Goal: Information Seeking & Learning: Find specific fact

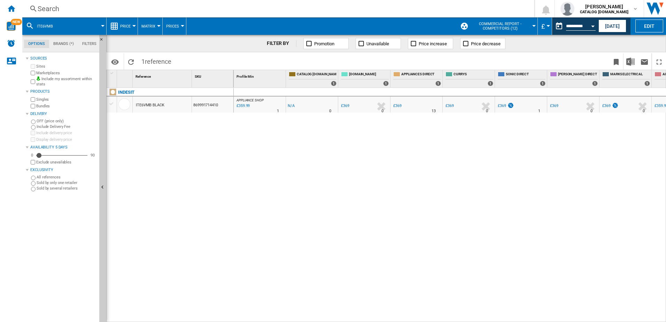
click at [65, 10] on div "Search" at bounding box center [277, 9] width 479 height 10
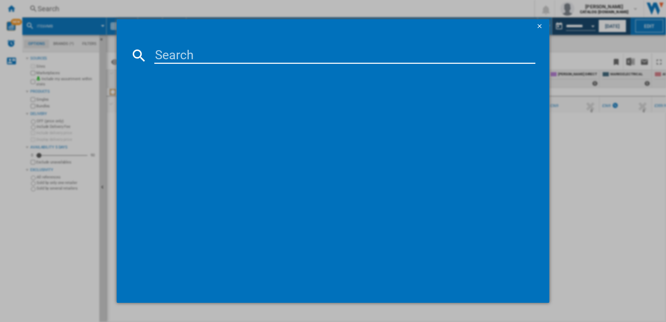
click at [178, 56] on input at bounding box center [345, 55] width 382 height 17
paste input "I5G3PMX"
type input "I5G3PMX"
click at [174, 98] on div "INDESIT I5G3PMX STAINLESS STEEL" at bounding box center [338, 100] width 375 height 7
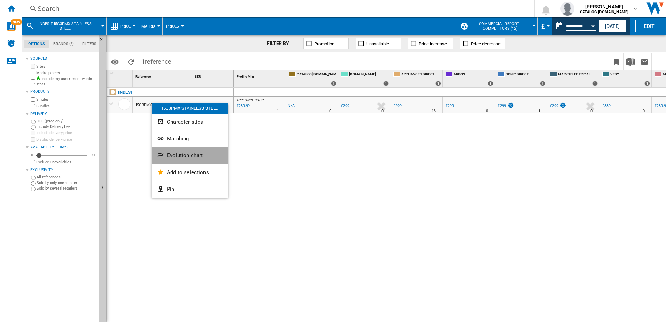
click at [181, 153] on span "Evolution chart" at bounding box center [185, 155] width 36 height 6
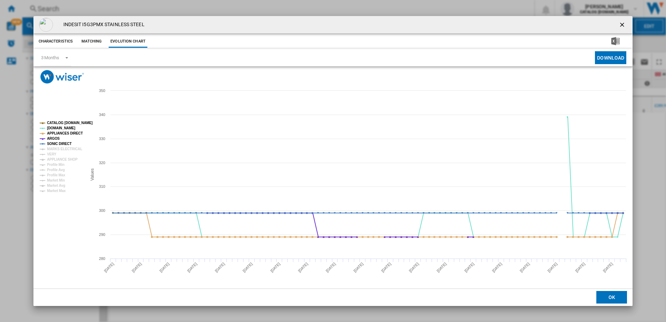
click at [625, 24] on ng-md-icon "getI18NText('BUTTONS.CLOSE_DIALOG')" at bounding box center [623, 25] width 8 height 8
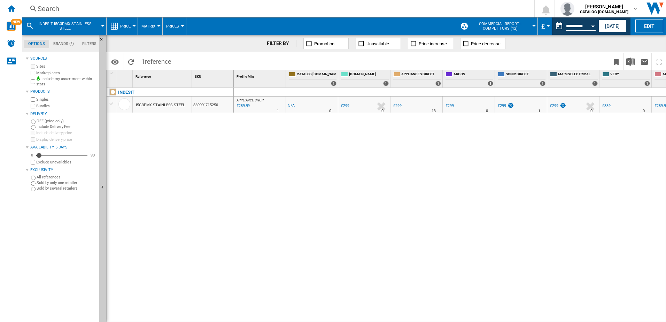
click at [59, 7] on div "Search" at bounding box center [277, 9] width 479 height 10
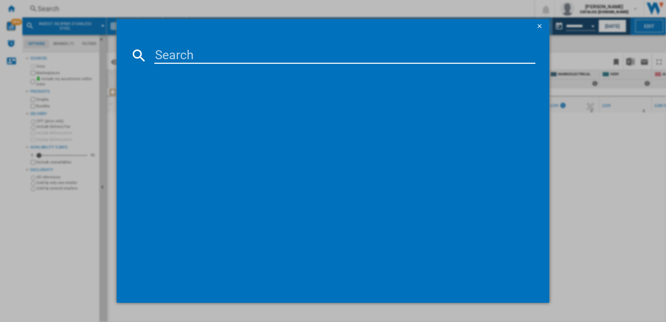
click at [49, 6] on div at bounding box center [333, 161] width 666 height 322
click at [160, 54] on input at bounding box center [345, 55] width 382 height 17
type input "i6g3"
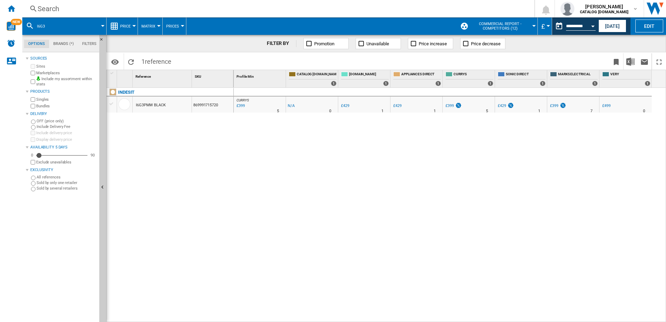
click at [74, 9] on div "Search" at bounding box center [277, 9] width 479 height 10
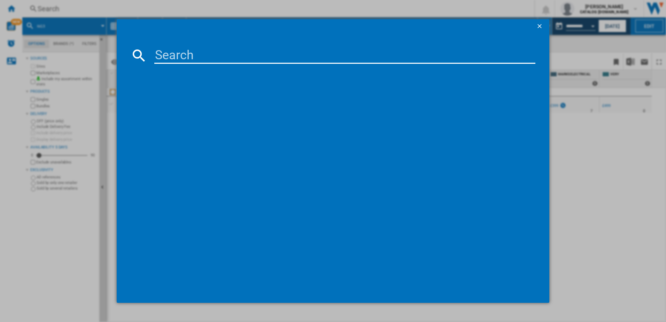
click at [181, 56] on input at bounding box center [345, 55] width 382 height 17
type input "I6G3PMW/[GEOGRAPHIC_DATA]"
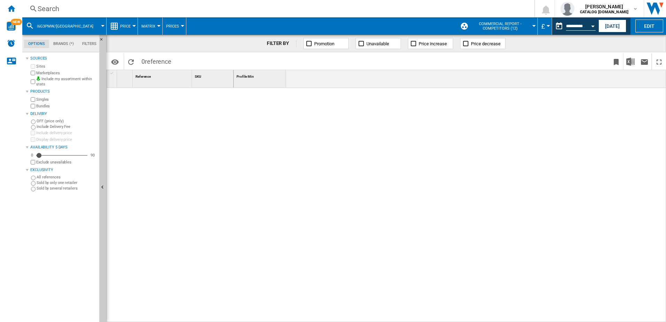
click at [55, 7] on div "Search" at bounding box center [277, 9] width 479 height 10
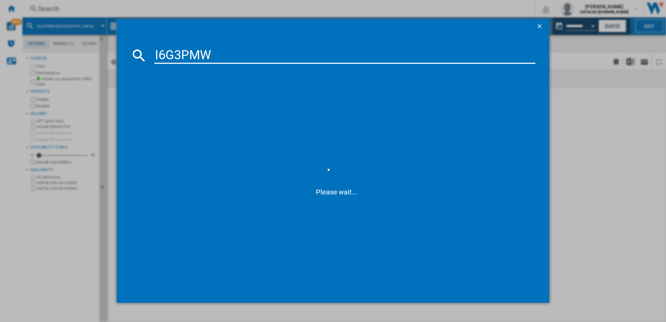
type input "I6G3PMW"
click at [181, 101] on div "INDESIT I6G3PMW BLACK" at bounding box center [338, 100] width 375 height 7
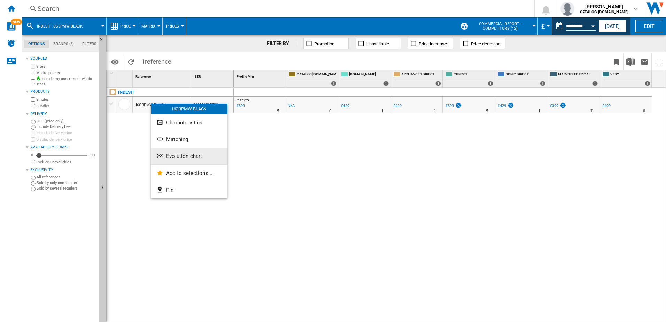
click at [183, 154] on span "Evolution chart" at bounding box center [184, 156] width 36 height 6
